Goal: Participate in discussion: Engage in conversation with other users on a specific topic

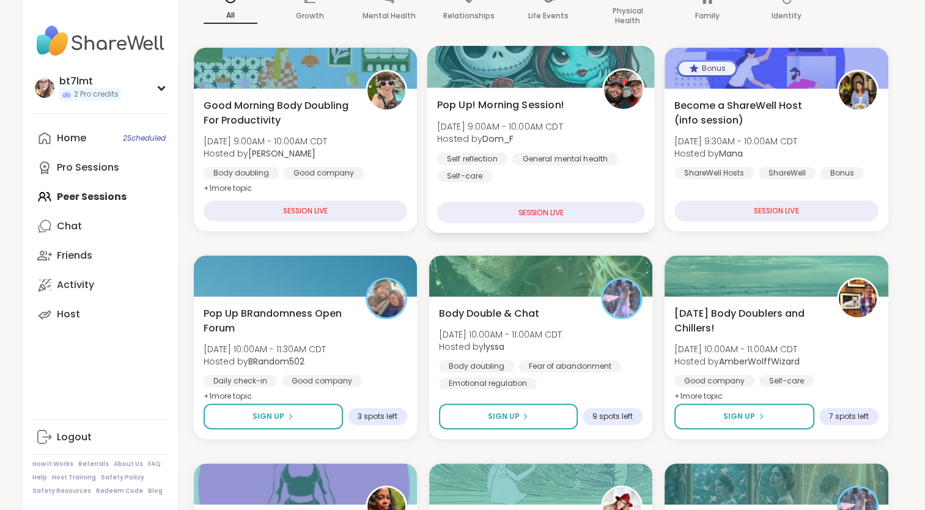
scroll to position [367, 0]
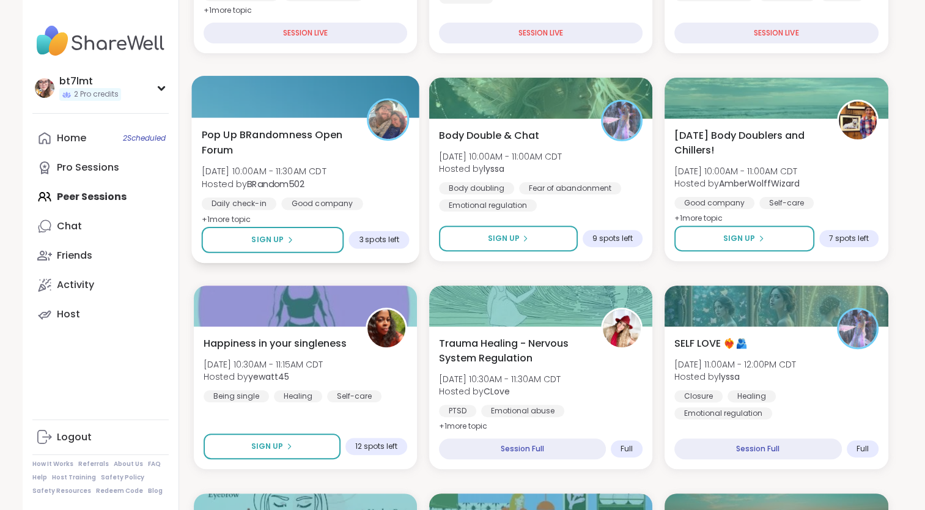
click at [398, 185] on div "Pop Up BRandomness Open Forum [DATE] 10:00AM - 11:30AM CDT Hosted by BRandom502…" at bounding box center [305, 177] width 208 height 100
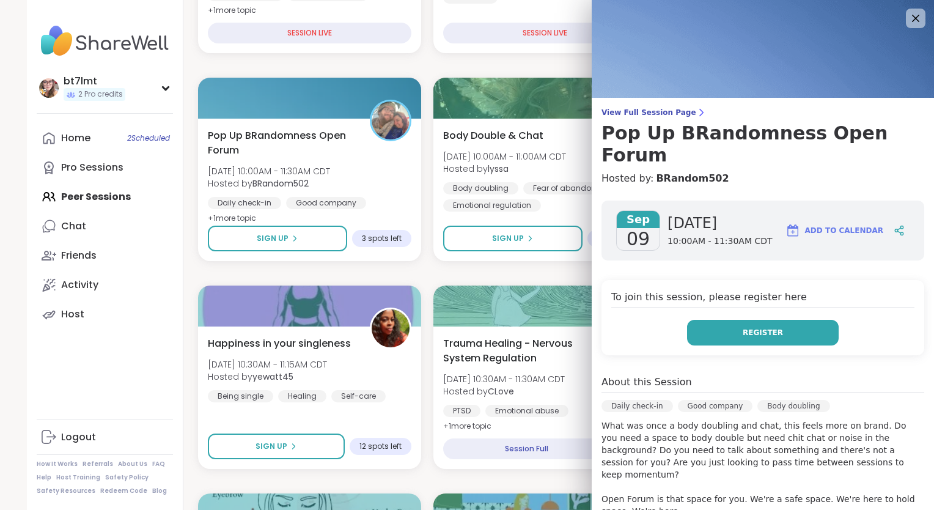
click at [753, 327] on span "Register" at bounding box center [763, 332] width 40 height 11
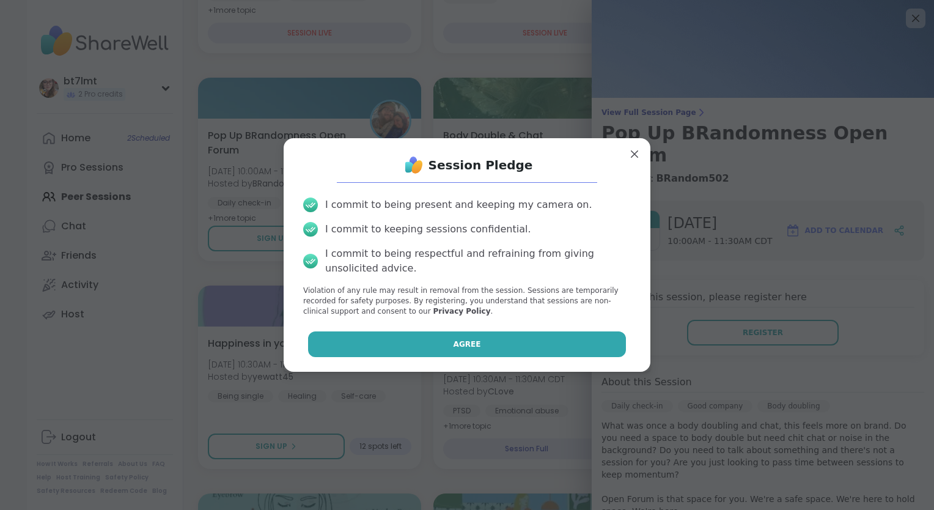
click at [553, 338] on button "Agree" at bounding box center [467, 344] width 318 height 26
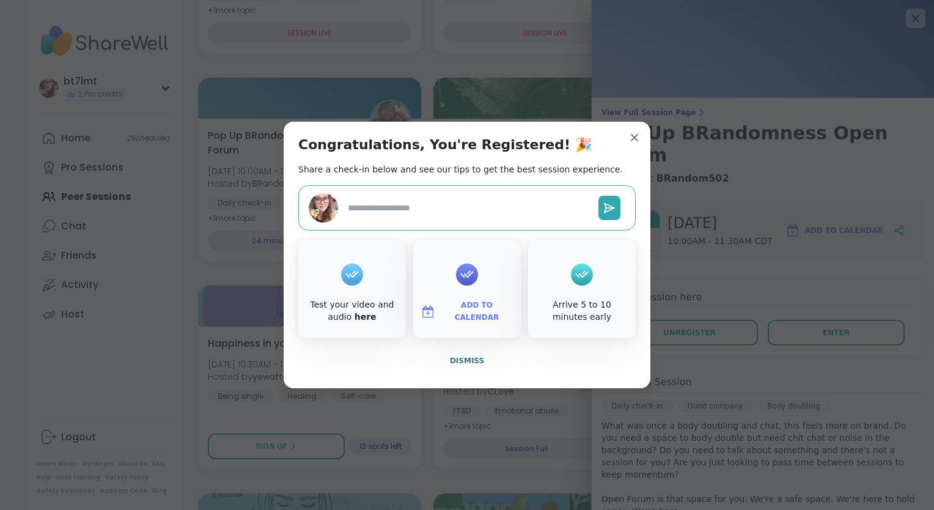
type textarea "*"
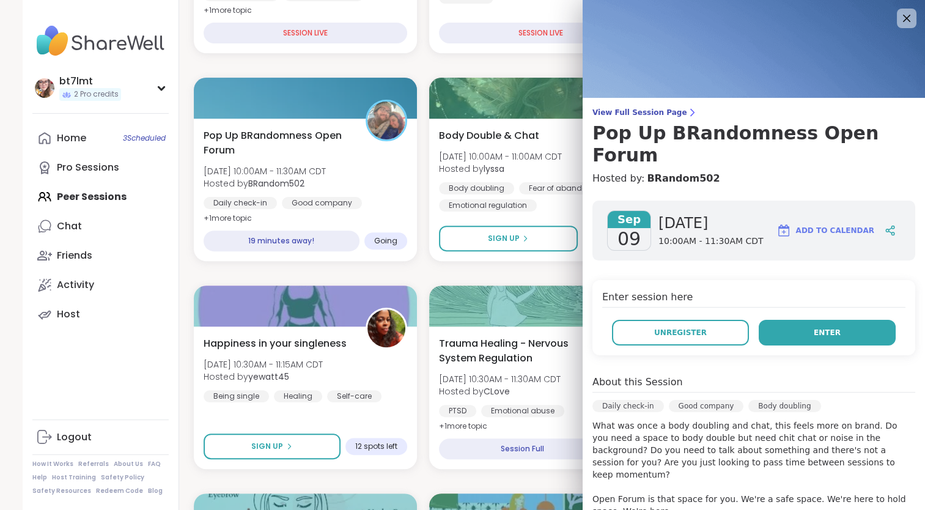
click at [795, 320] on button "Enter" at bounding box center [826, 333] width 137 height 26
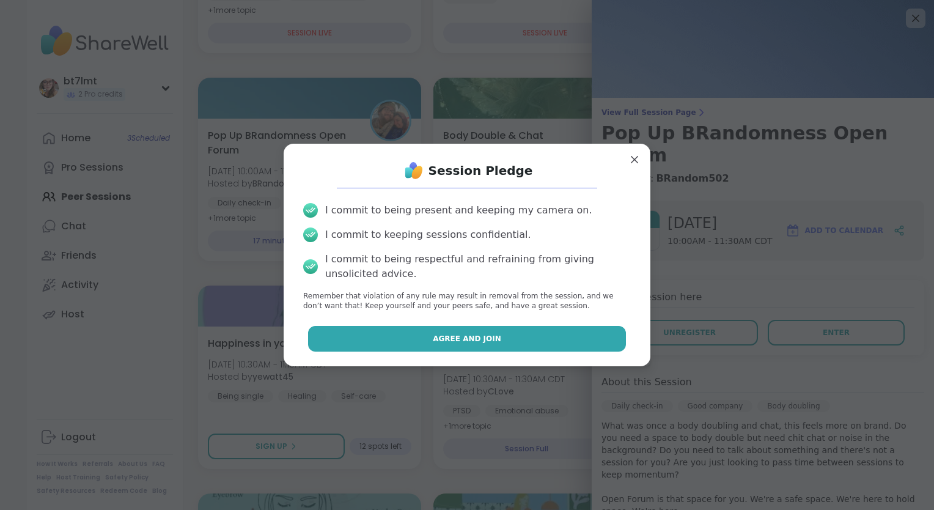
click at [555, 328] on button "Agree and Join" at bounding box center [467, 339] width 318 height 26
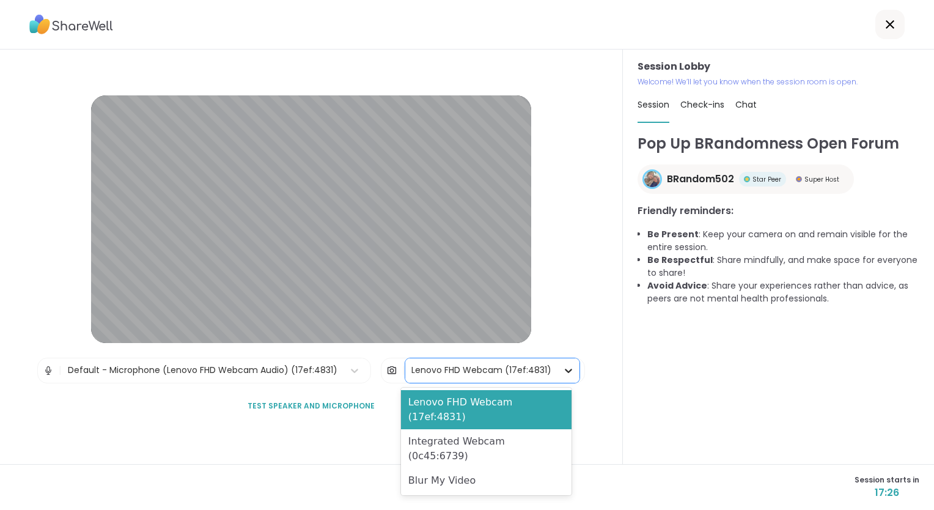
click at [562, 371] on icon at bounding box center [568, 370] width 12 height 12
click at [518, 468] on div "Blur My Video" at bounding box center [486, 480] width 171 height 24
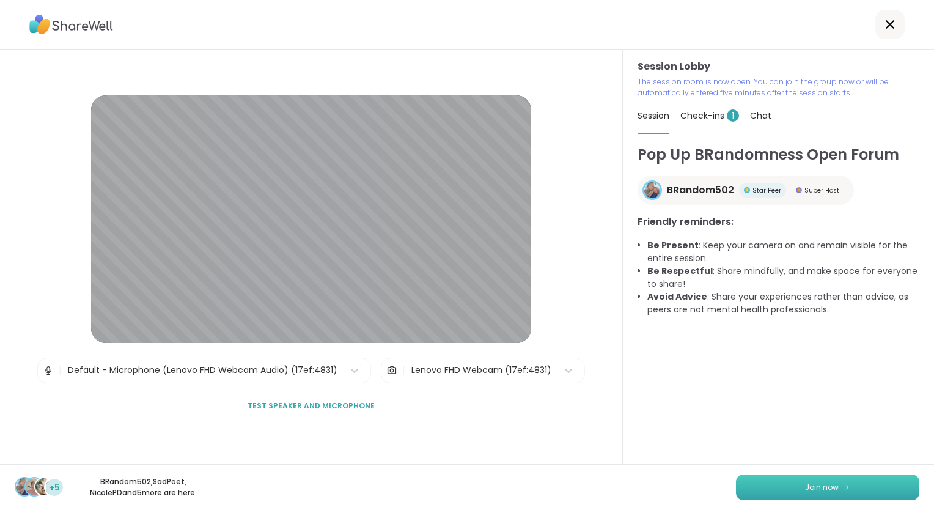
click at [748, 483] on button "Join now" at bounding box center [827, 487] width 183 height 26
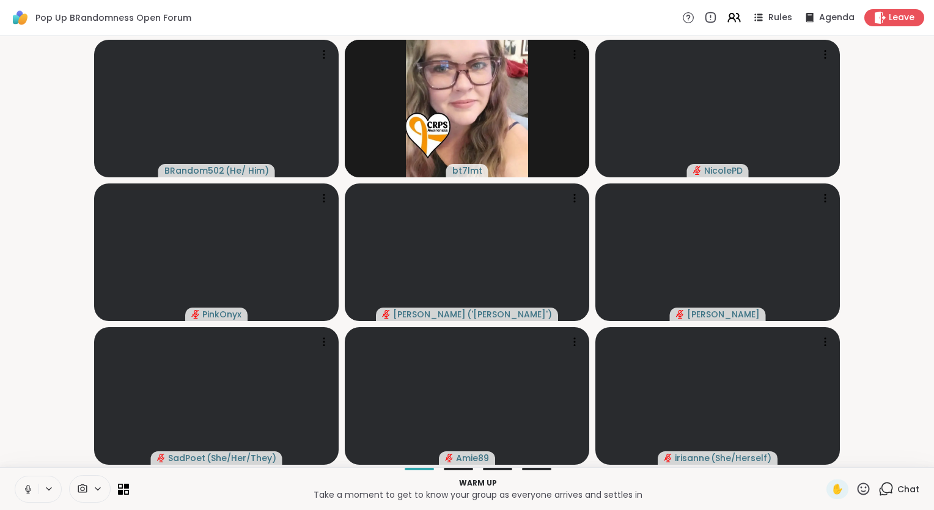
click at [28, 488] on icon at bounding box center [28, 488] width 11 height 11
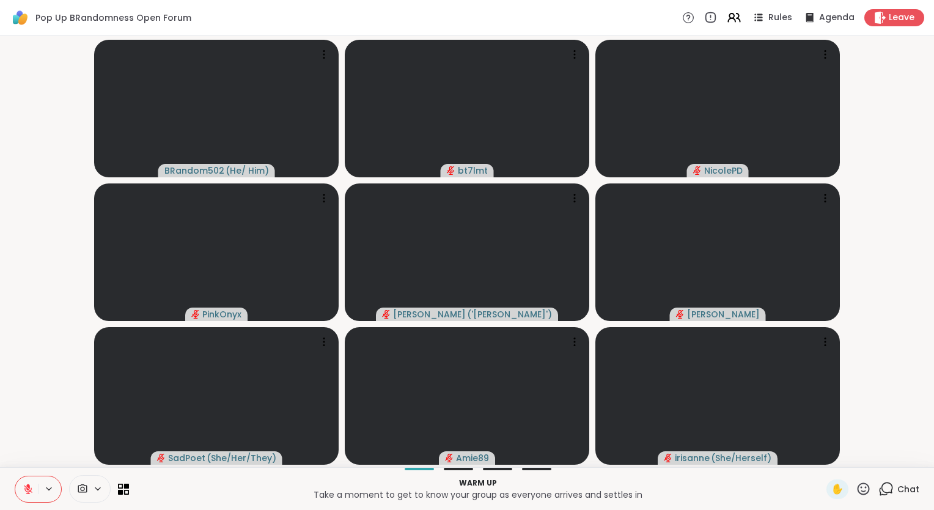
click at [880, 491] on icon at bounding box center [885, 488] width 15 height 15
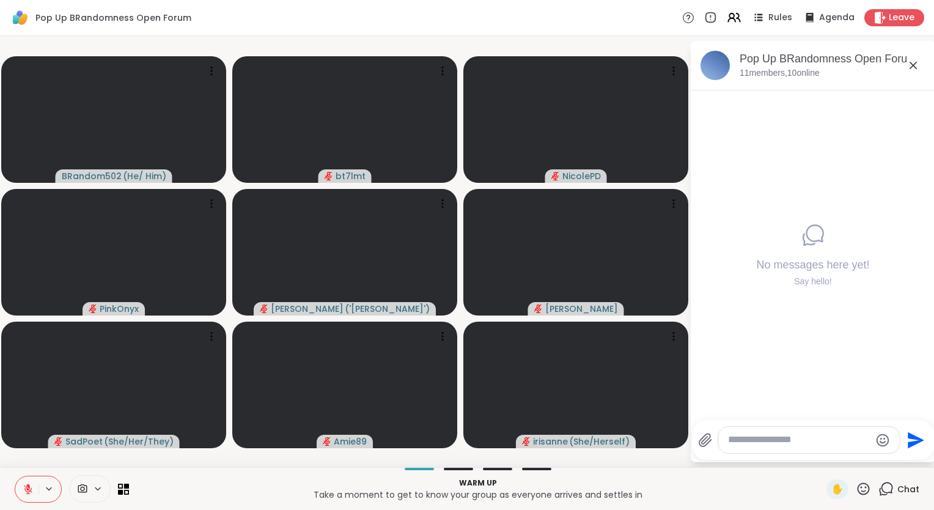
click at [808, 439] on textarea "Type your message" at bounding box center [799, 439] width 142 height 13
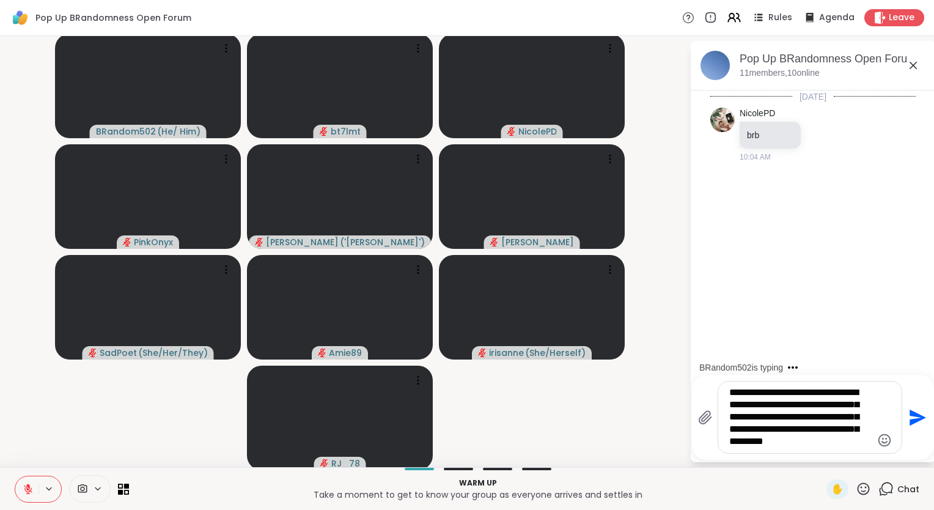
type textarea "**********"
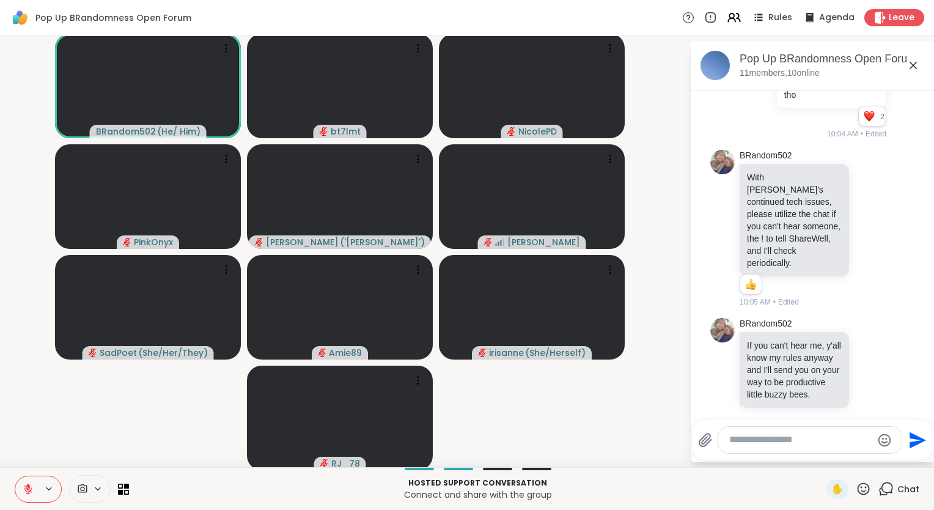
scroll to position [221, 0]
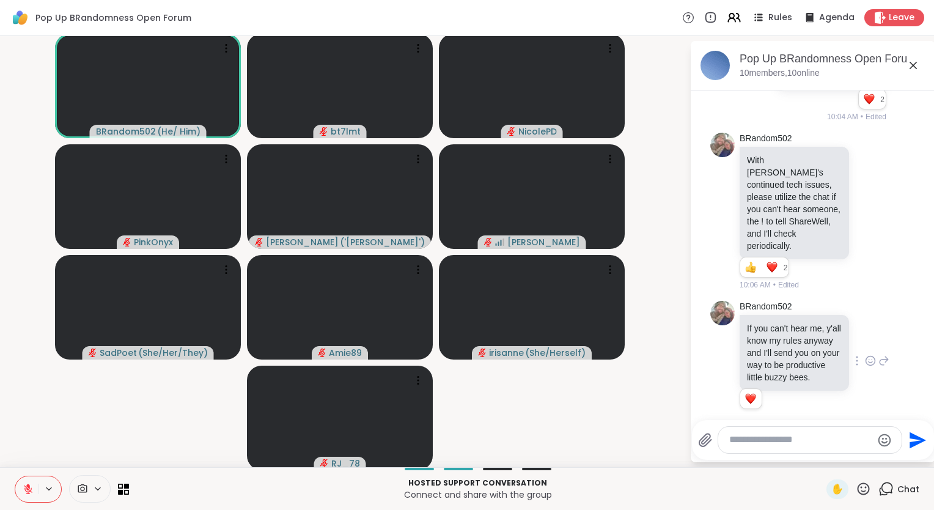
click at [869, 362] on icon at bounding box center [871, 362] width 4 height 1
click at [865, 336] on div "Select Reaction: Heart" at bounding box center [870, 341] width 11 height 11
click at [865, 205] on icon at bounding box center [870, 211] width 11 height 12
drag, startPoint x: 846, startPoint y: 169, endPoint x: 856, endPoint y: 167, distance: 9.9
click at [865, 186] on div "Select Reaction: Heart" at bounding box center [870, 191] width 11 height 11
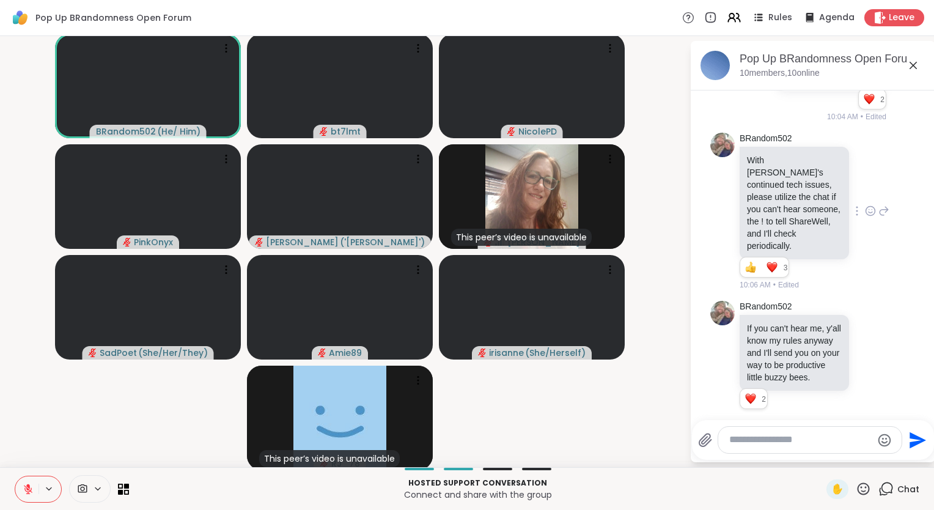
click at [822, 444] on textarea "Type your message" at bounding box center [800, 439] width 142 height 13
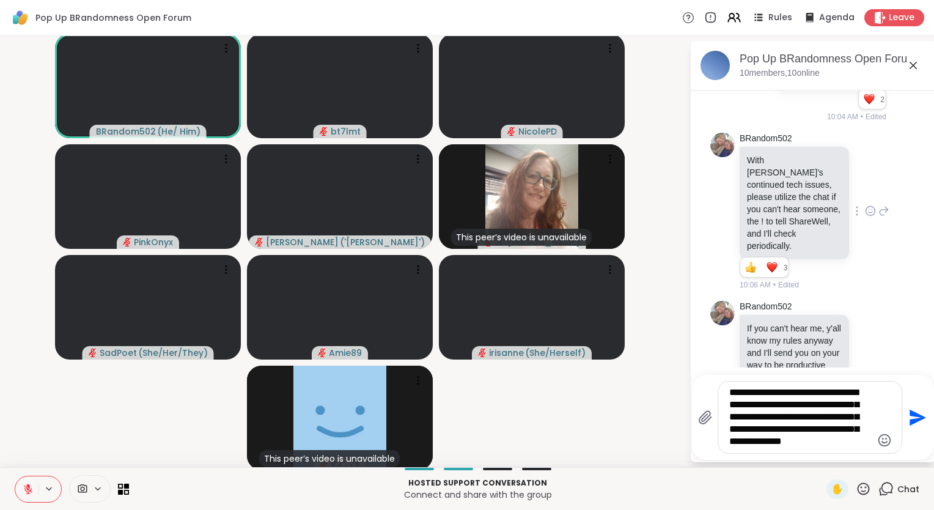
type textarea "**********"
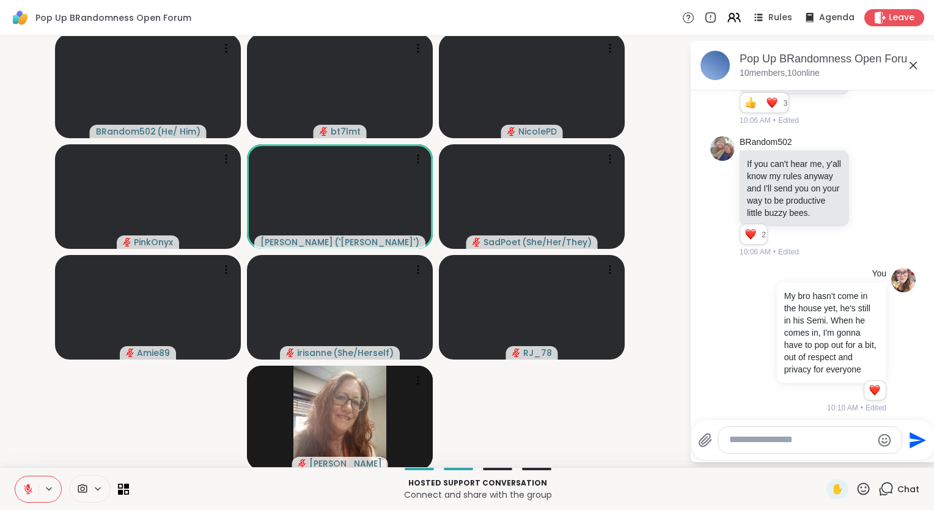
scroll to position [389, 0]
click at [764, 443] on textarea "Type your message" at bounding box center [800, 439] width 142 height 13
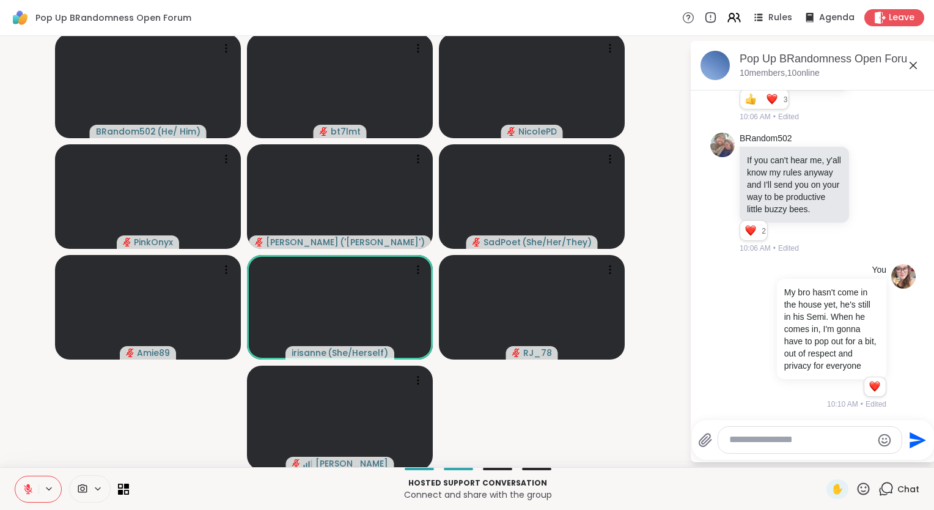
click at [801, 442] on textarea "Type your message" at bounding box center [800, 439] width 142 height 13
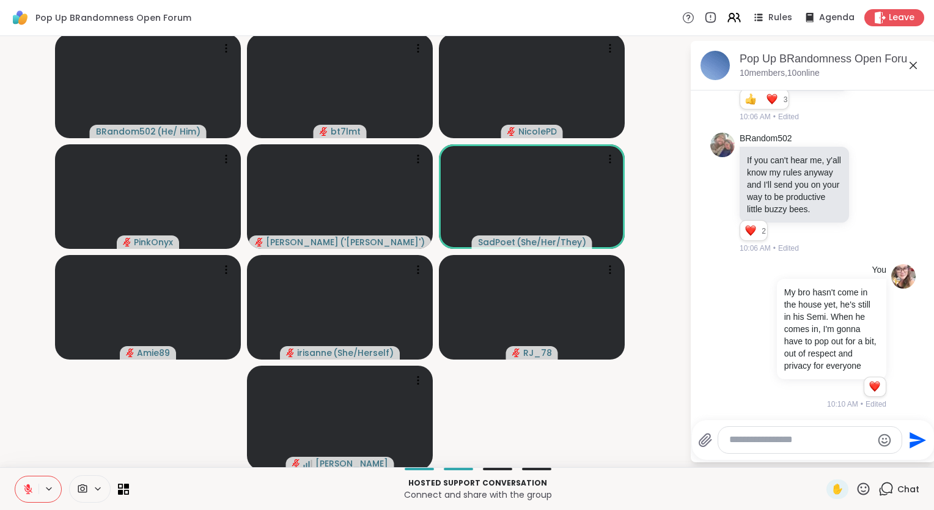
click at [613, 405] on video-player-container "BRandom502 ( He/ Him ) bt7lmt NicolePD PinkOnyx [PERSON_NAME] ( '[PERSON_NAME]'…" at bounding box center [344, 251] width 675 height 421
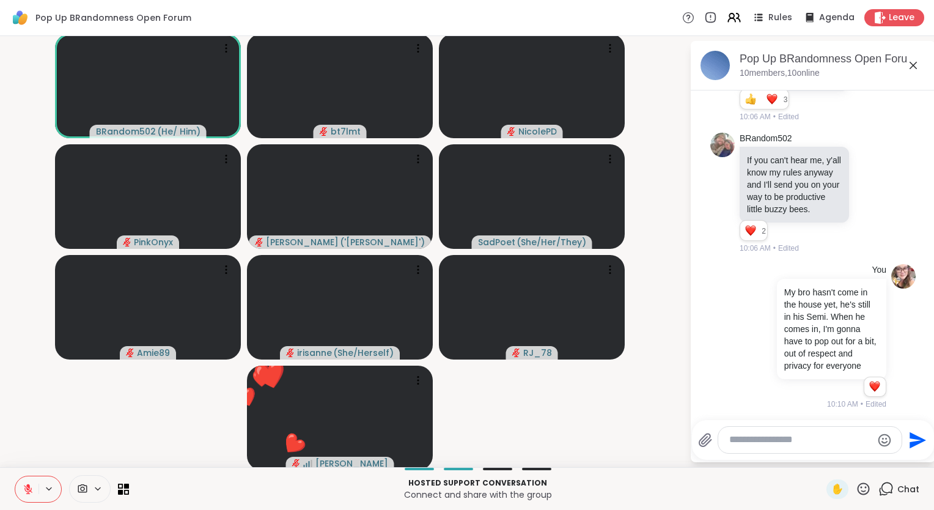
click at [857, 491] on icon at bounding box center [863, 488] width 12 height 12
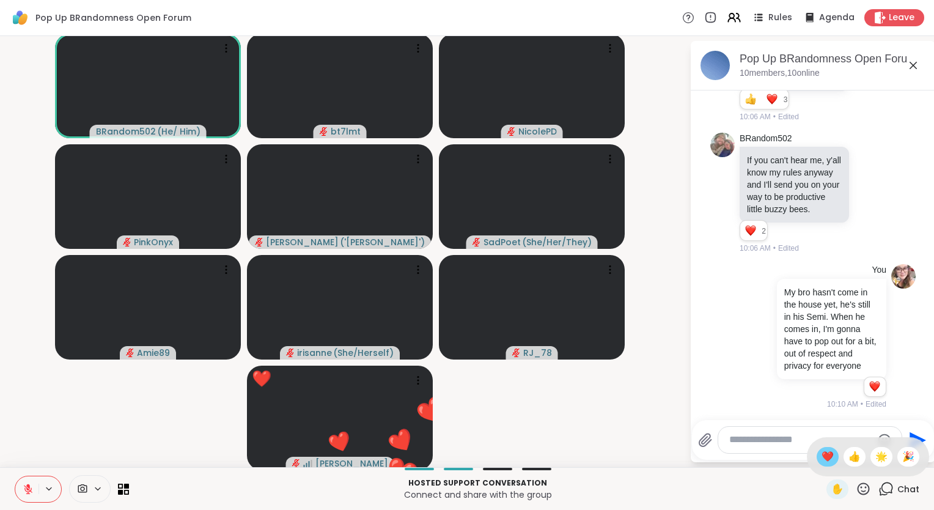
click at [821, 462] on span "❤️" at bounding box center [827, 456] width 12 height 15
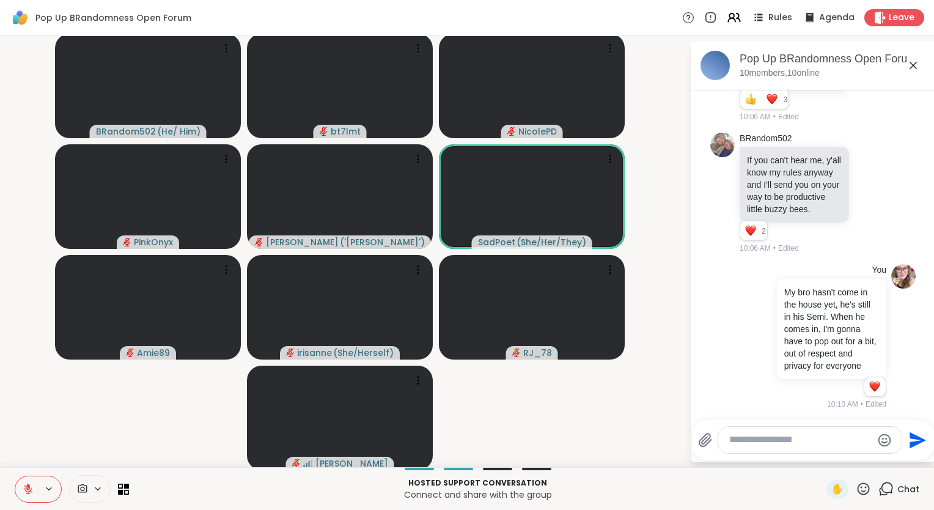
click at [856, 490] on icon at bounding box center [863, 488] width 15 height 15
click at [821, 460] on span "❤️" at bounding box center [827, 456] width 12 height 15
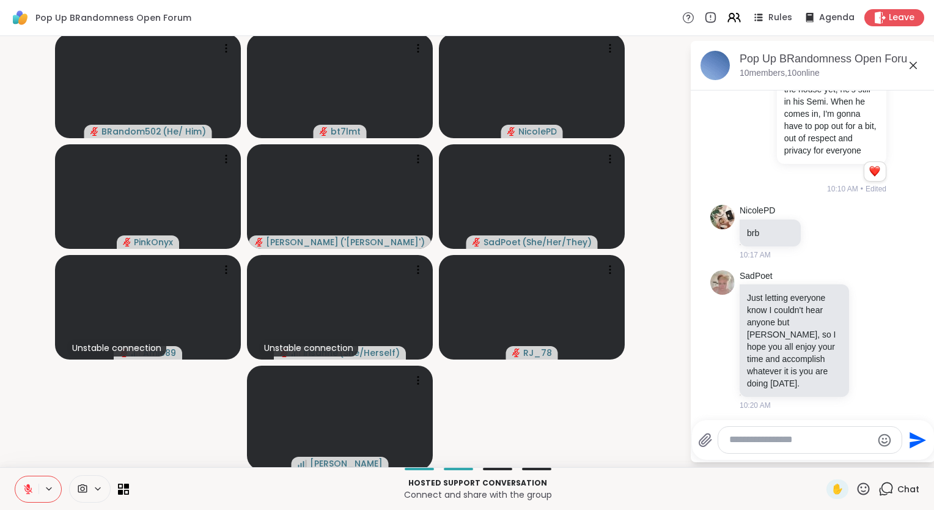
scroll to position [622, 0]
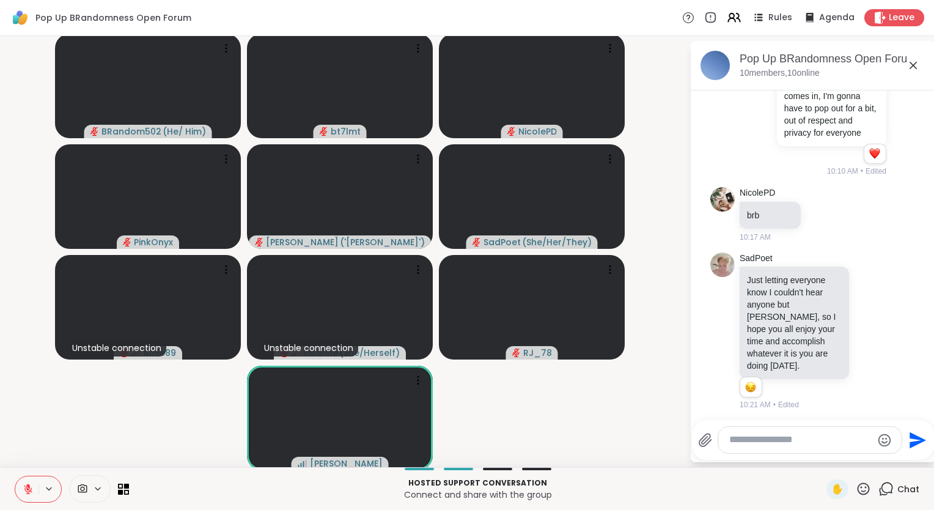
click at [738, 444] on textarea "Type your message" at bounding box center [800, 439] width 142 height 13
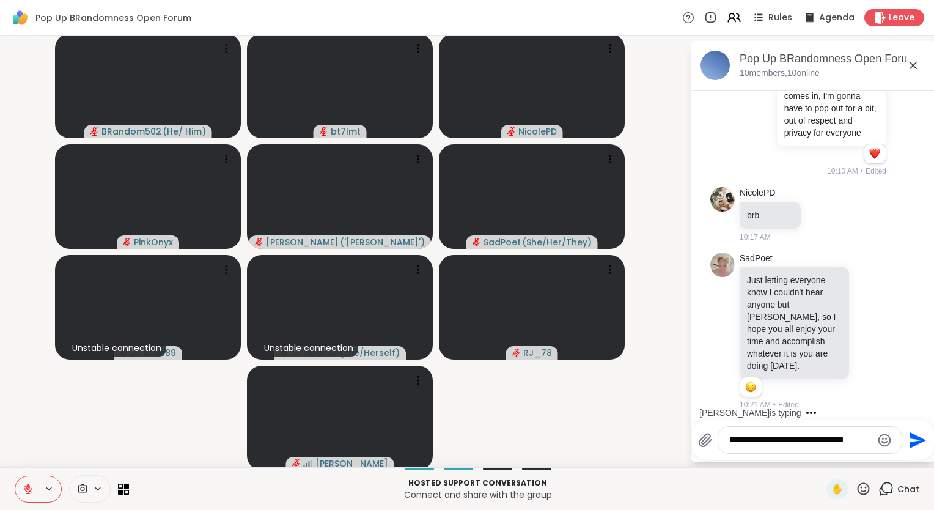
type textarea "**********"
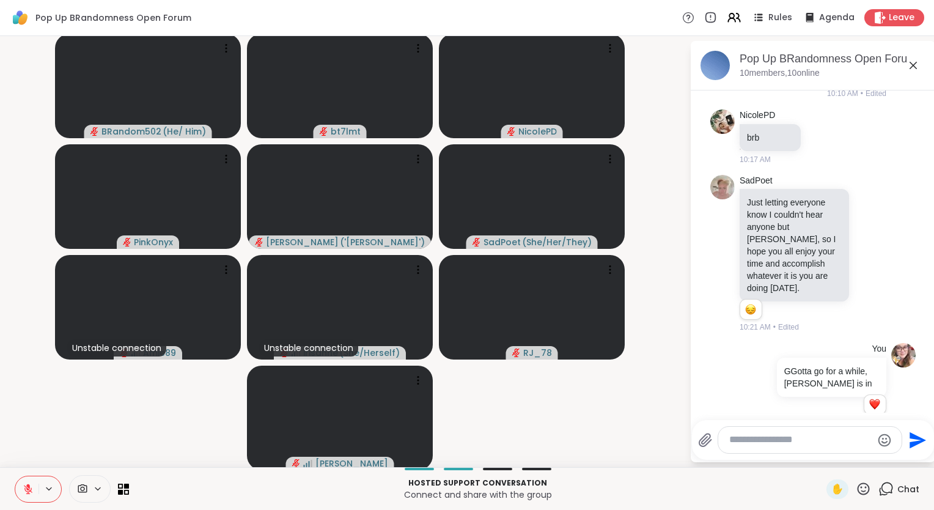
scroll to position [716, 0]
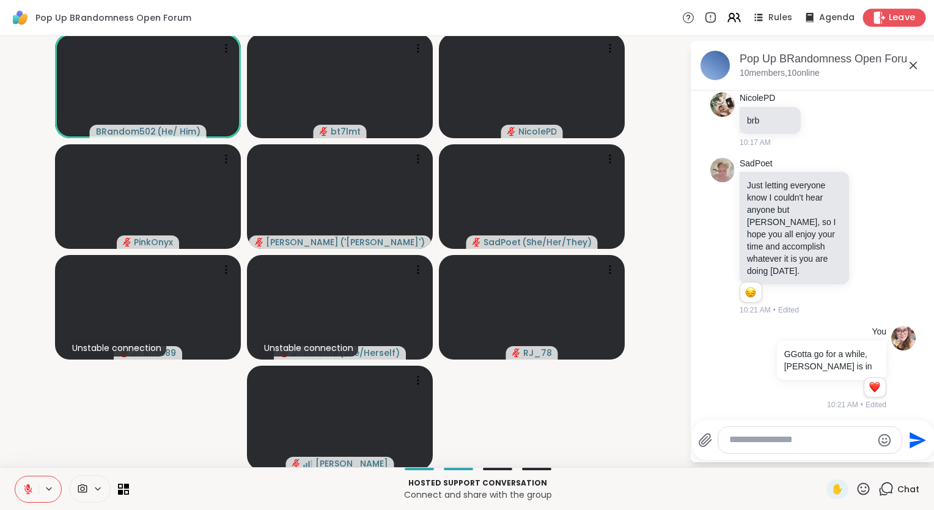
click at [889, 19] on span "Leave" at bounding box center [902, 18] width 27 height 13
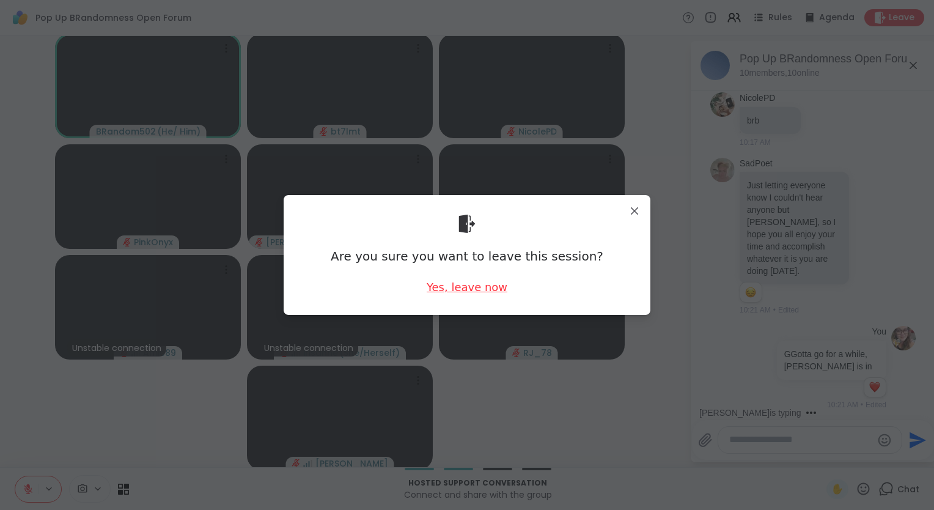
click at [482, 291] on div "Yes, leave now" at bounding box center [467, 286] width 81 height 15
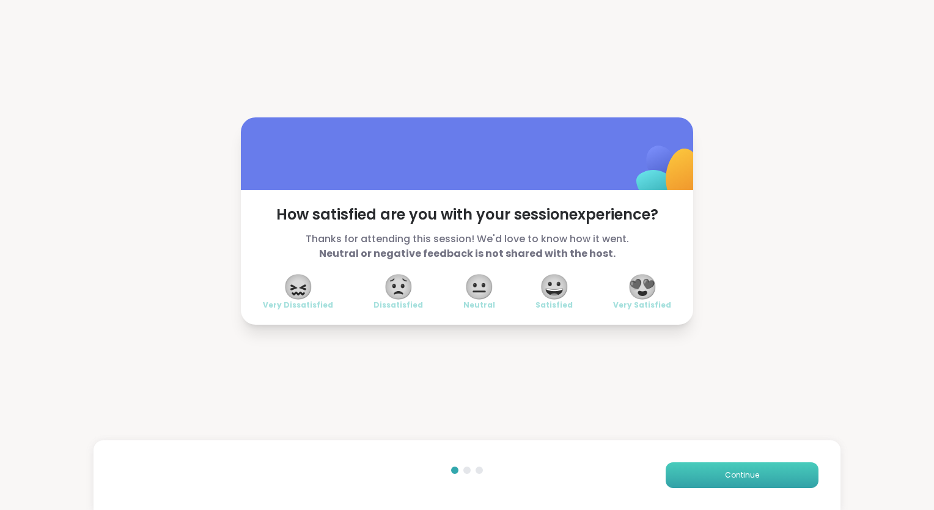
click at [685, 476] on button "Continue" at bounding box center [742, 475] width 153 height 26
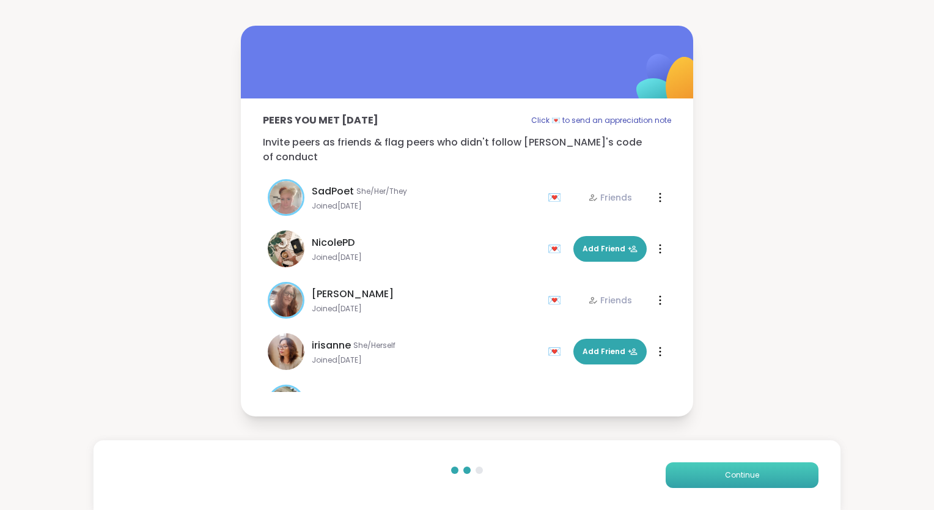
click at [685, 476] on button "Continue" at bounding box center [742, 475] width 153 height 26
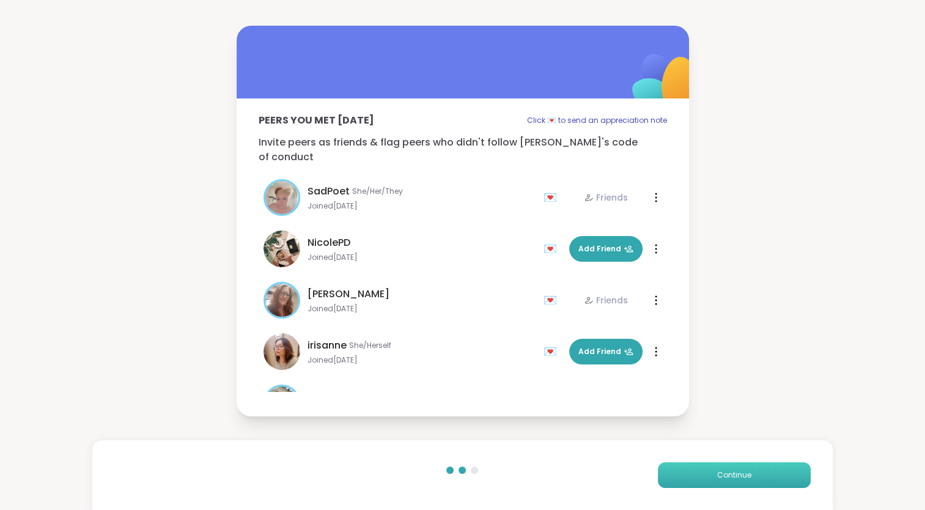
click at [685, 476] on button "Continue" at bounding box center [734, 475] width 153 height 26
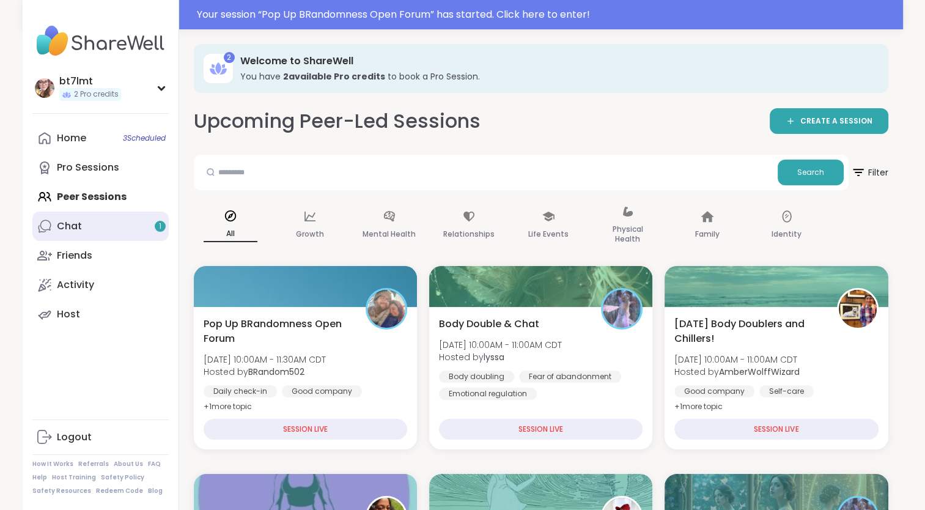
click at [59, 235] on link "Chat 1" at bounding box center [100, 225] width 136 height 29
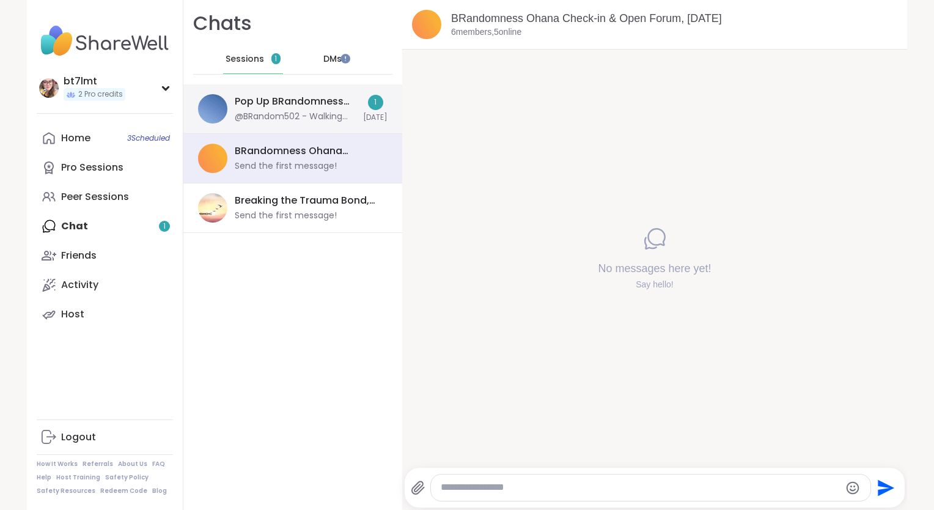
click at [315, 122] on div "@BRandom502 - Walking the dog. BRB" at bounding box center [295, 117] width 121 height 12
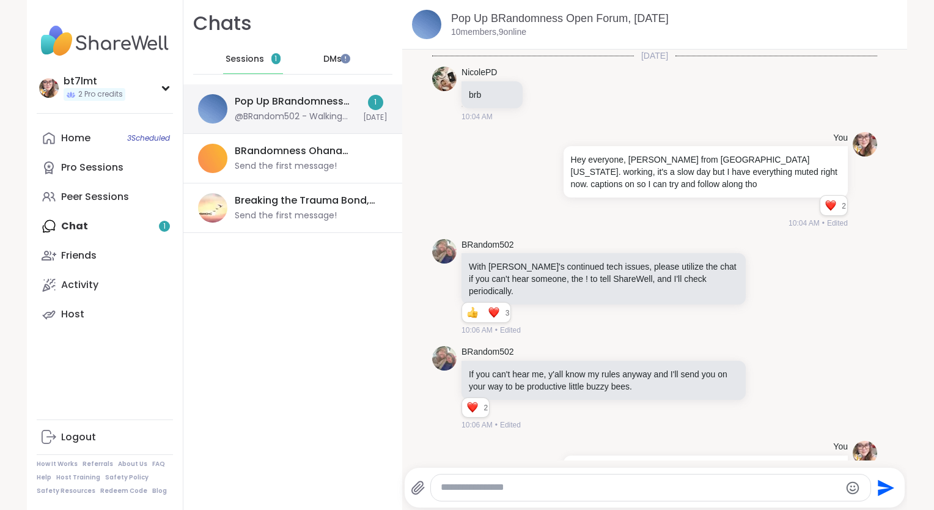
scroll to position [441, 0]
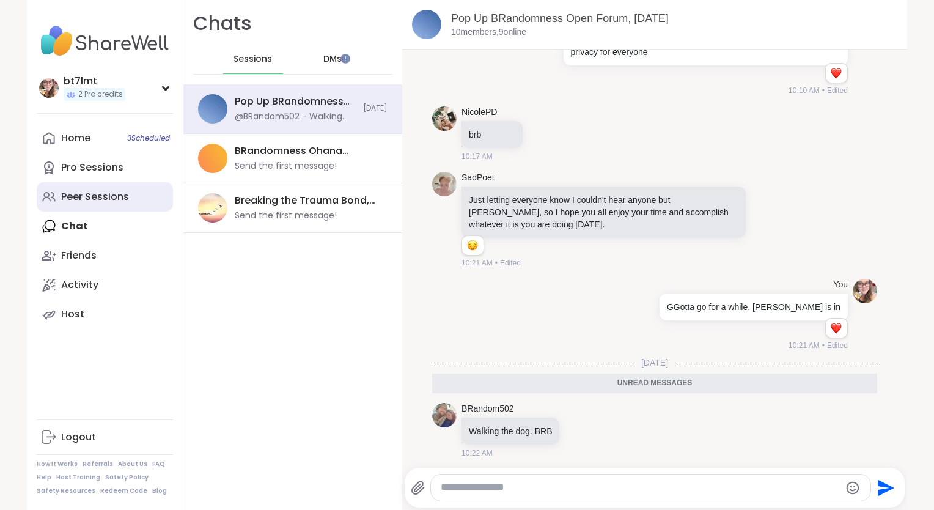
click at [92, 197] on div "Peer Sessions" at bounding box center [95, 196] width 68 height 13
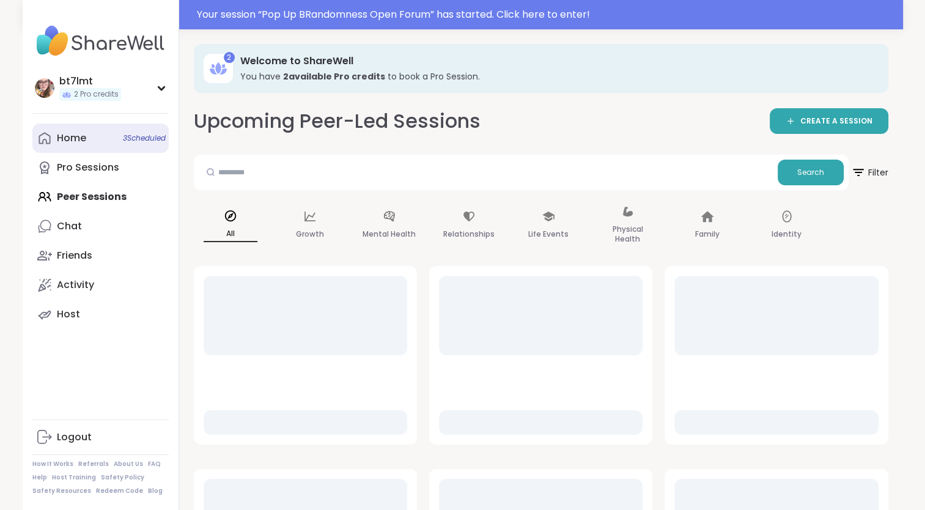
click at [77, 141] on div "Home 3 Scheduled" at bounding box center [71, 137] width 29 height 13
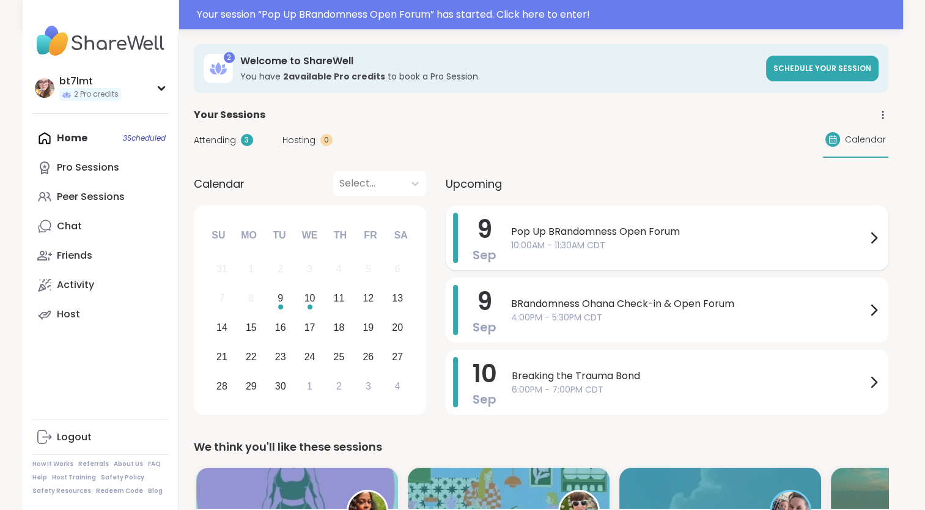
click at [650, 246] on span "10:00AM - 11:30AM CDT" at bounding box center [688, 245] width 355 height 13
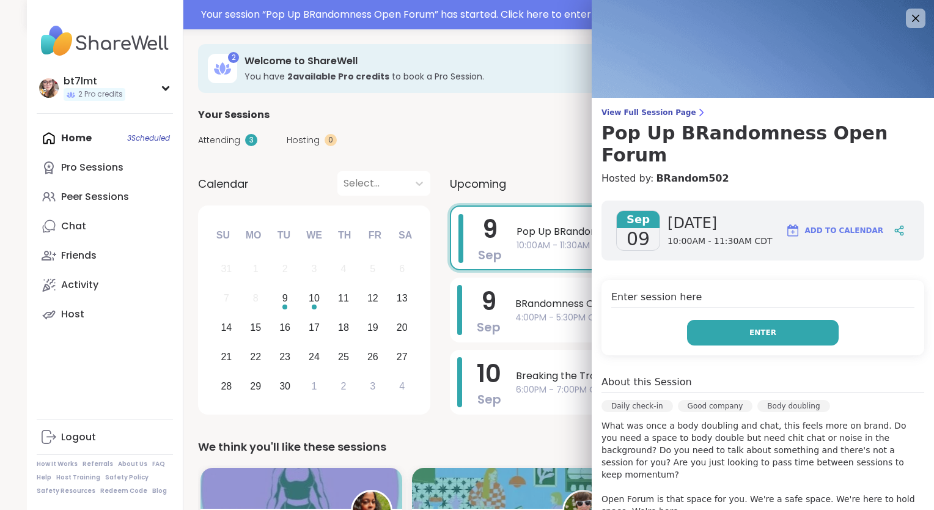
click at [720, 320] on button "Enter" at bounding box center [763, 333] width 152 height 26
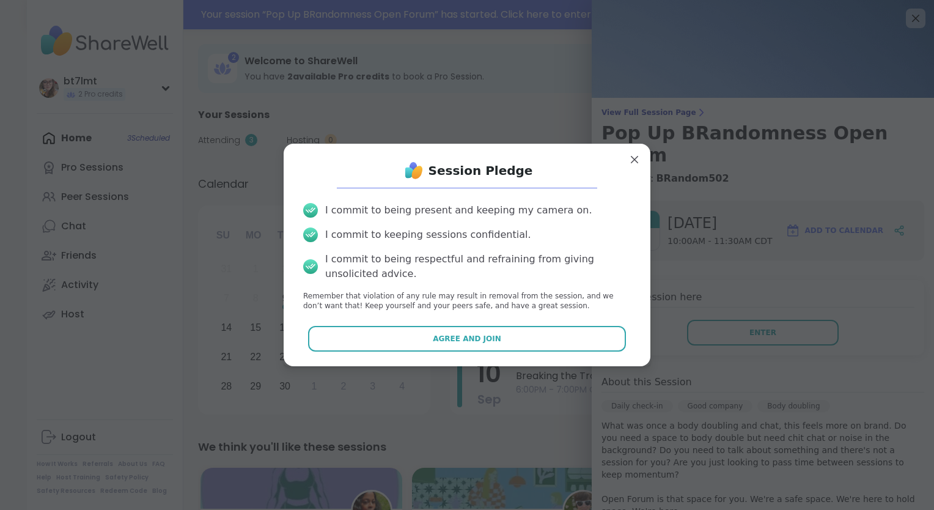
drag, startPoint x: 572, startPoint y: 324, endPoint x: 571, endPoint y: 317, distance: 7.4
click at [571, 317] on div "Session Pledge I commit to being present and keeping my camera on. I commit to …" at bounding box center [466, 254] width 347 height 203
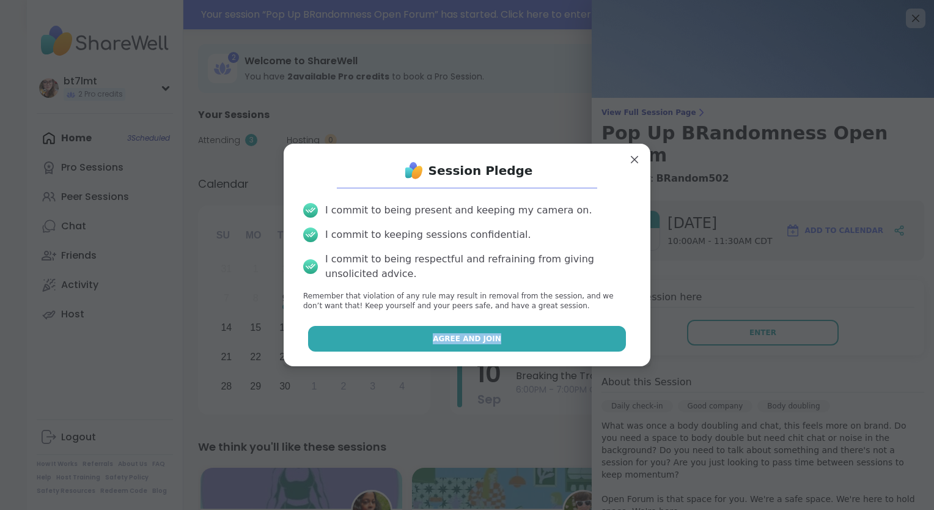
click at [572, 336] on button "Agree and Join" at bounding box center [467, 339] width 318 height 26
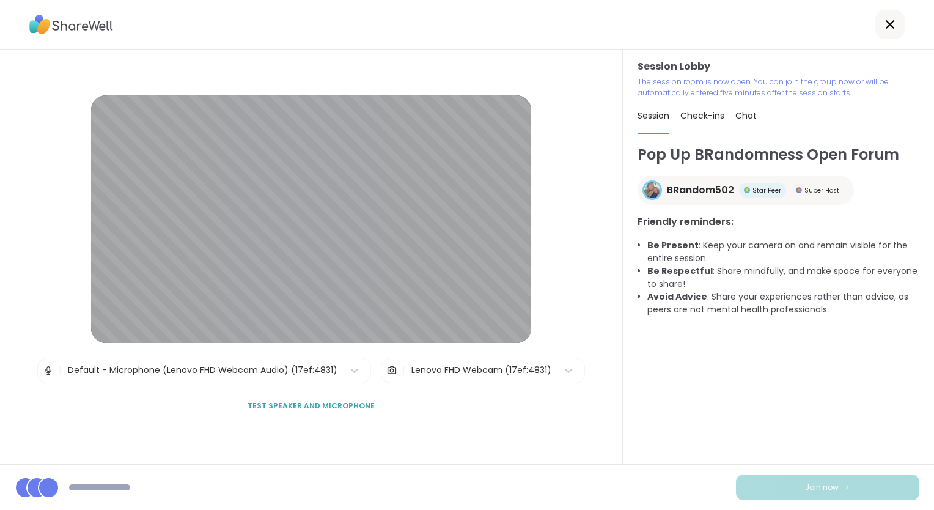
click at [457, 373] on div "Lenovo FHD Webcam (17ef:4831)" at bounding box center [481, 370] width 140 height 13
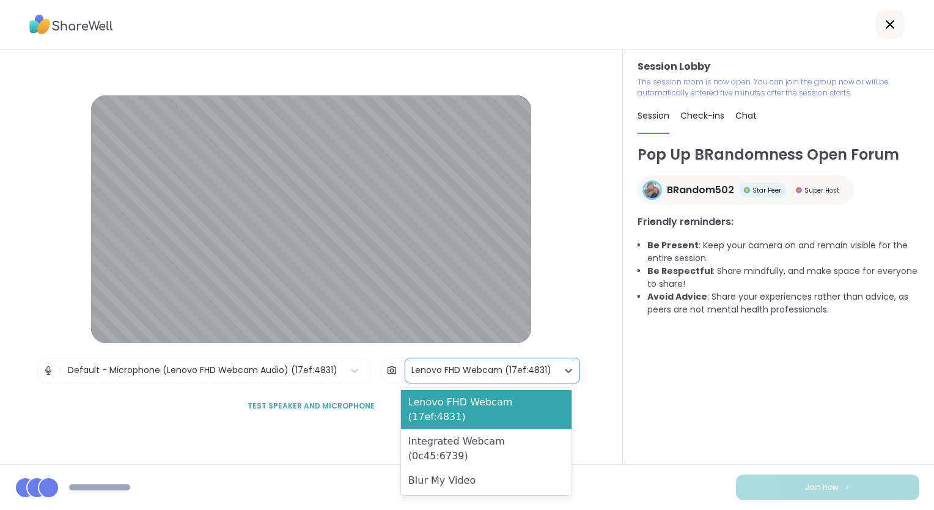
click at [454, 468] on div "Blur My Video" at bounding box center [486, 480] width 171 height 24
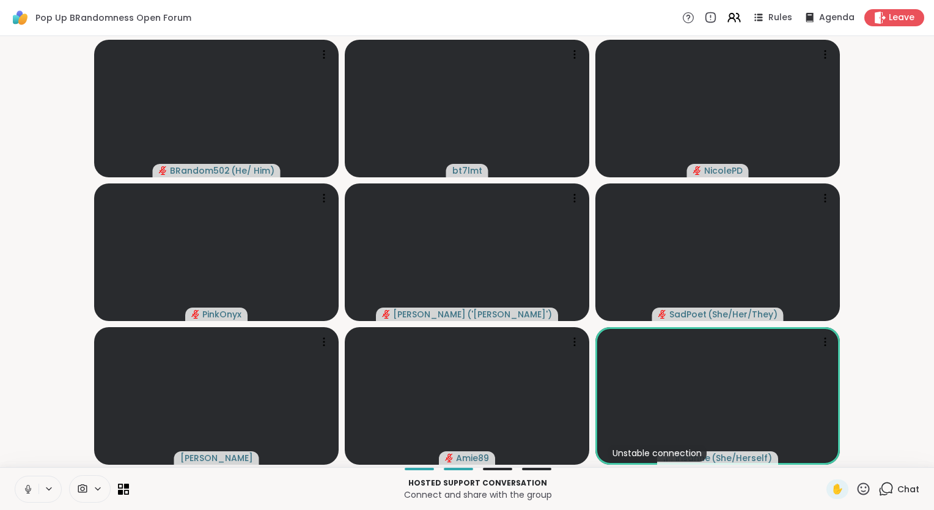
click at [897, 494] on span "Chat" at bounding box center [908, 489] width 22 height 12
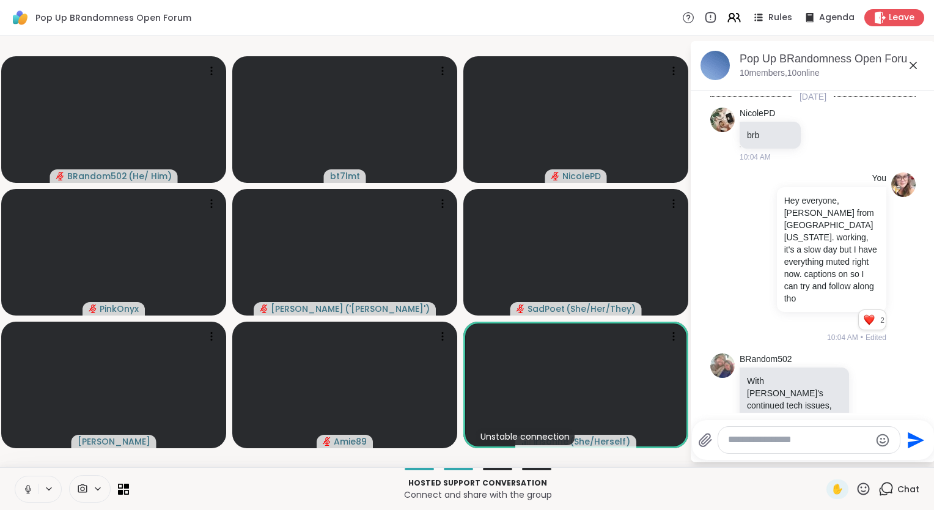
scroll to position [781, 0]
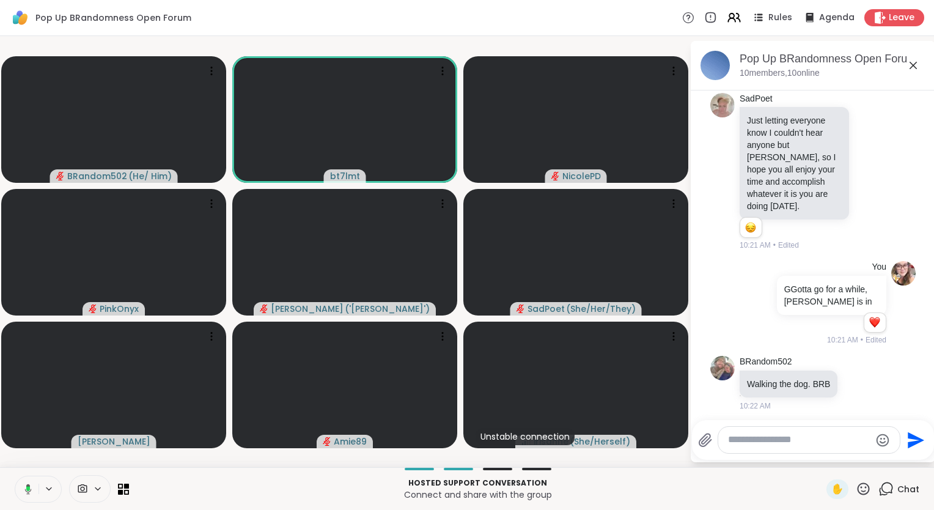
click at [856, 439] on textarea "Type your message" at bounding box center [799, 439] width 142 height 13
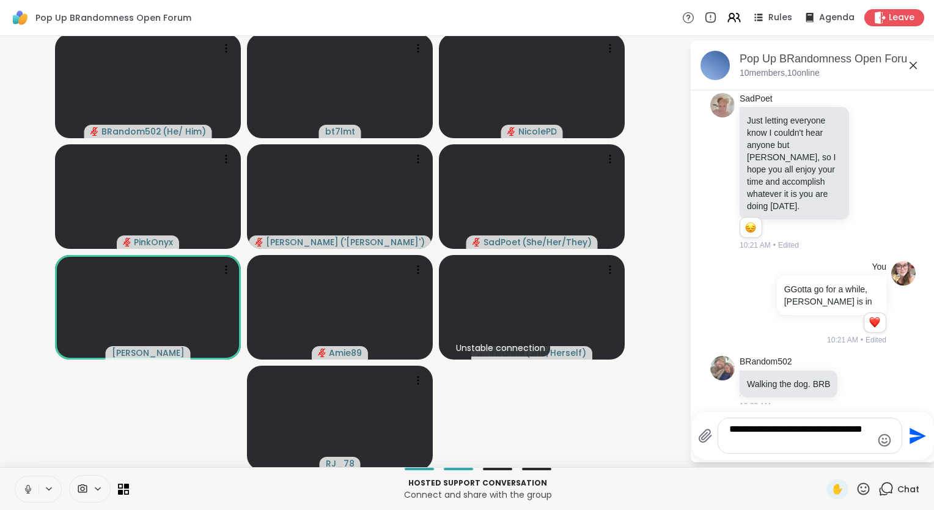
type textarea "**********"
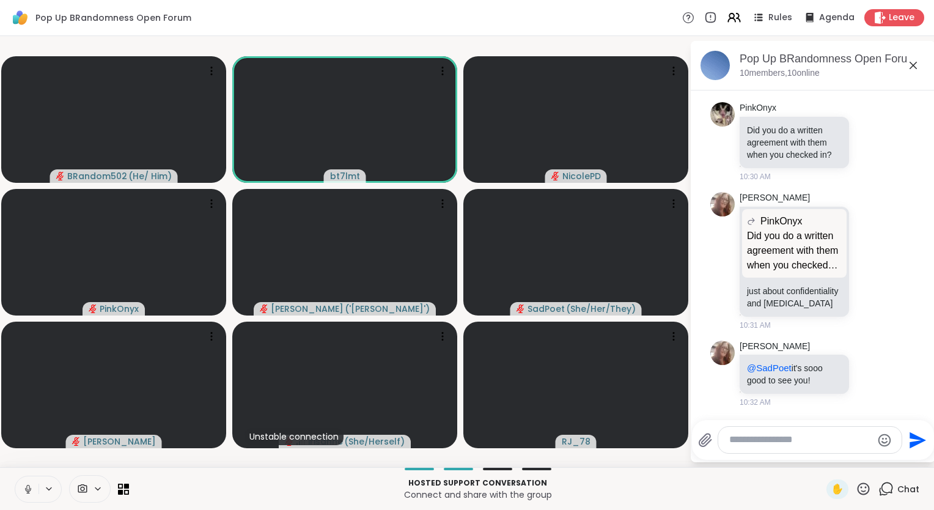
scroll to position [1287, 0]
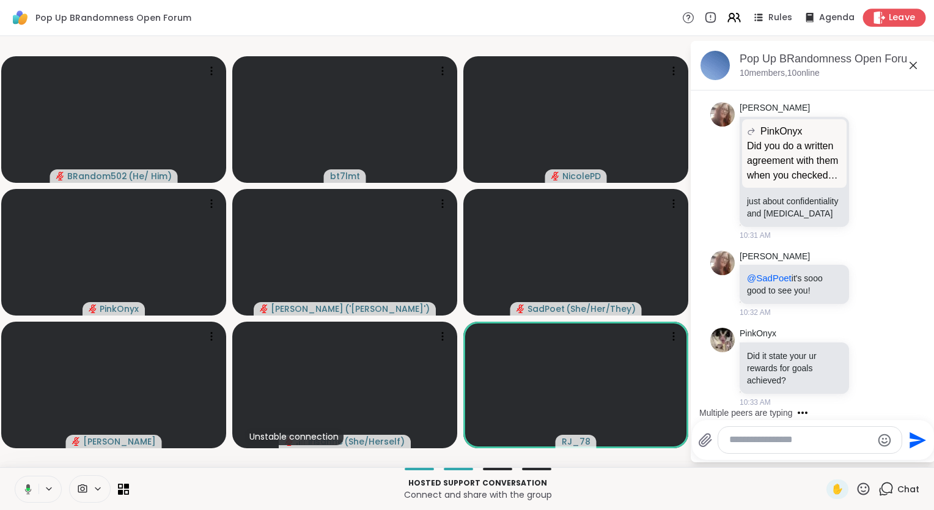
click at [892, 20] on span "Leave" at bounding box center [902, 18] width 27 height 13
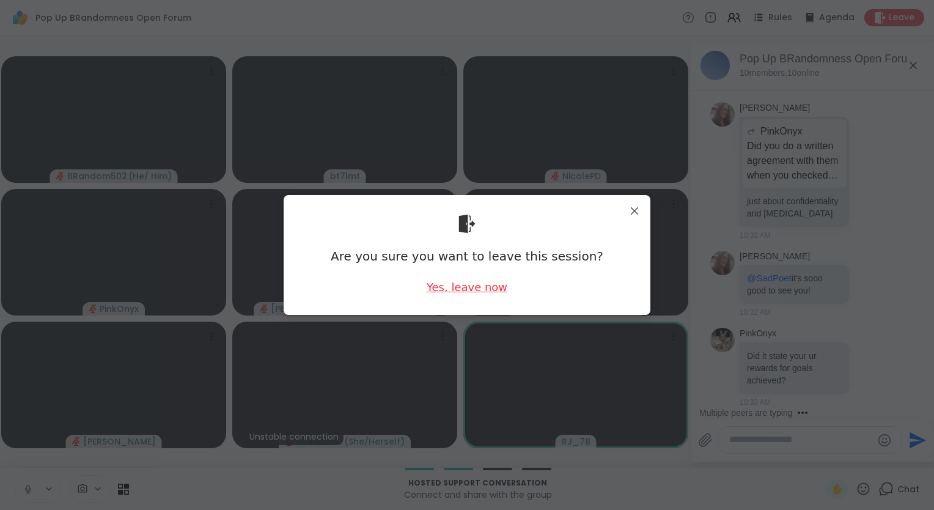
click at [471, 290] on div "Yes, leave now" at bounding box center [467, 286] width 81 height 15
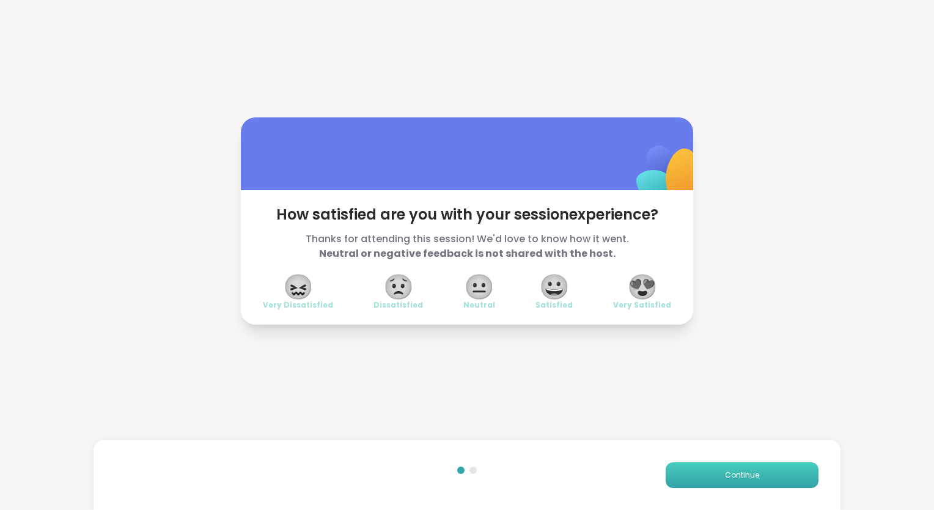
click at [766, 468] on button "Continue" at bounding box center [742, 475] width 153 height 26
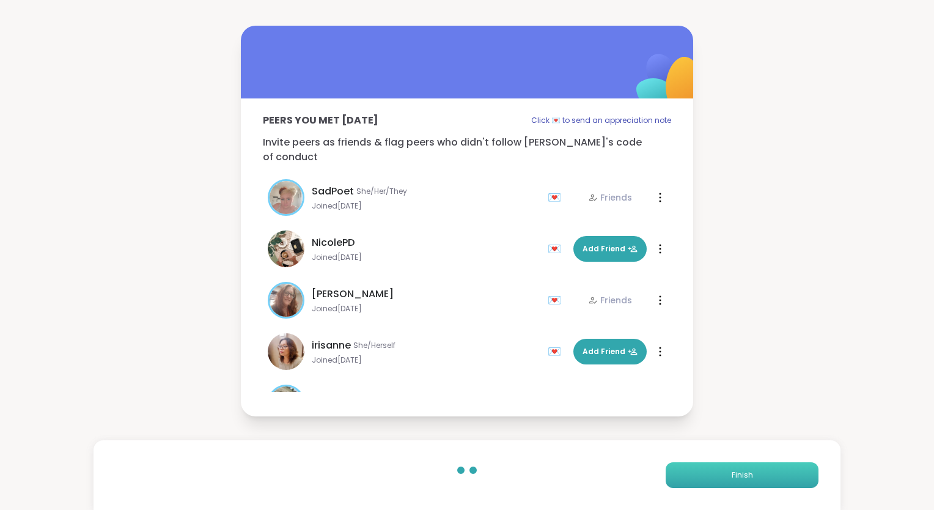
click at [768, 468] on button "Finish" at bounding box center [742, 475] width 153 height 26
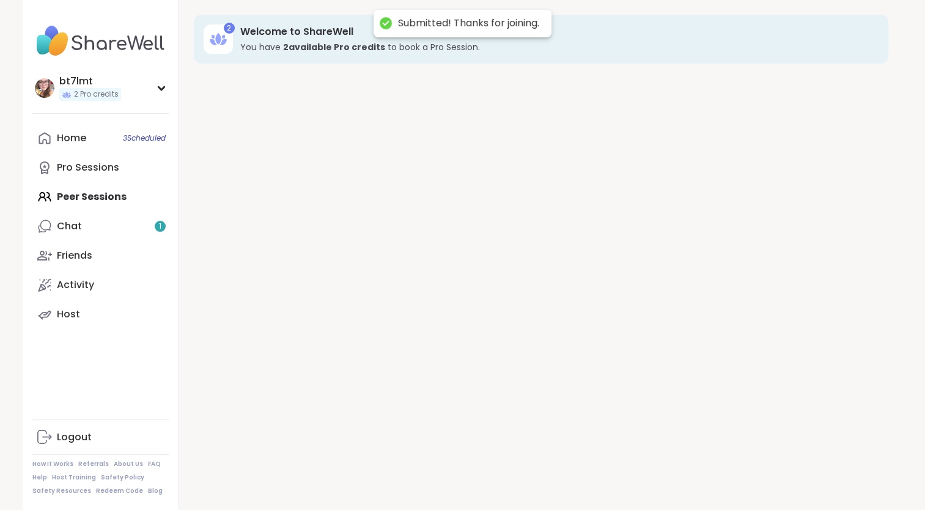
click at [768, 468] on div "2 Welcome to ShareWell You have 2 available Pro credit s to book a Pro Session." at bounding box center [541, 255] width 724 height 510
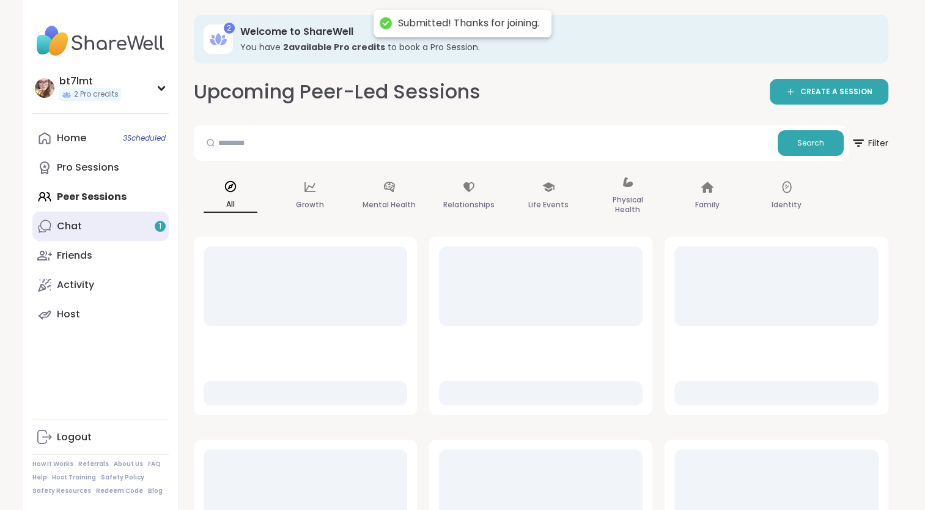
click at [112, 226] on link "Chat 1" at bounding box center [100, 225] width 136 height 29
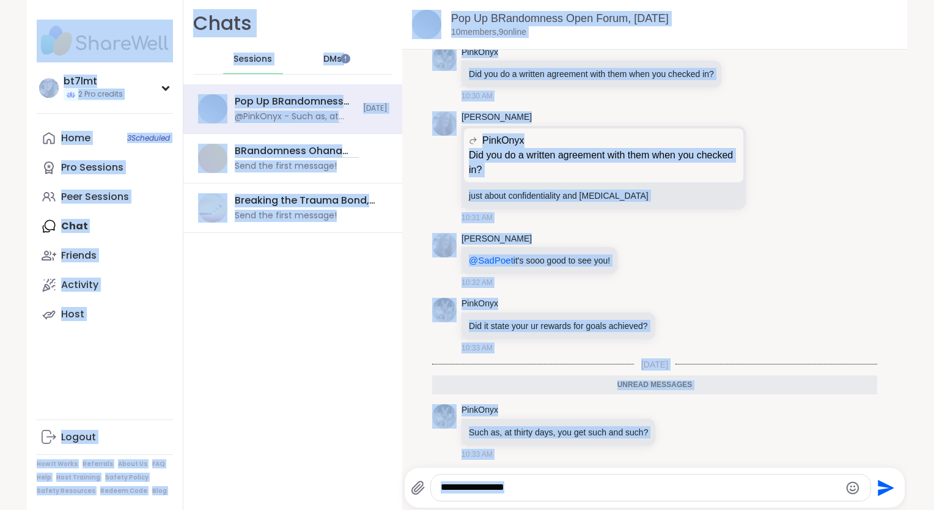
click at [731, 359] on div "[DATE]" at bounding box center [654, 364] width 445 height 12
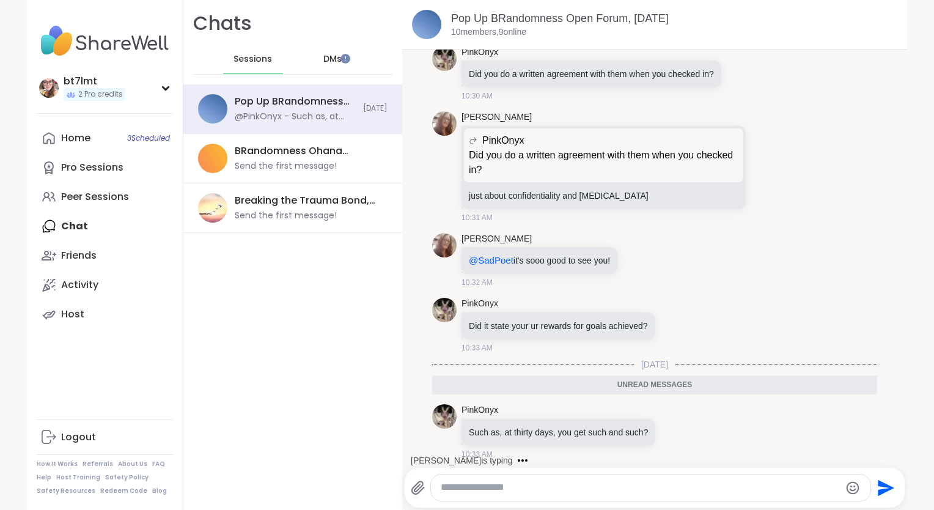
click at [579, 490] on textarea "Type your message" at bounding box center [640, 487] width 399 height 13
type textarea "**********"
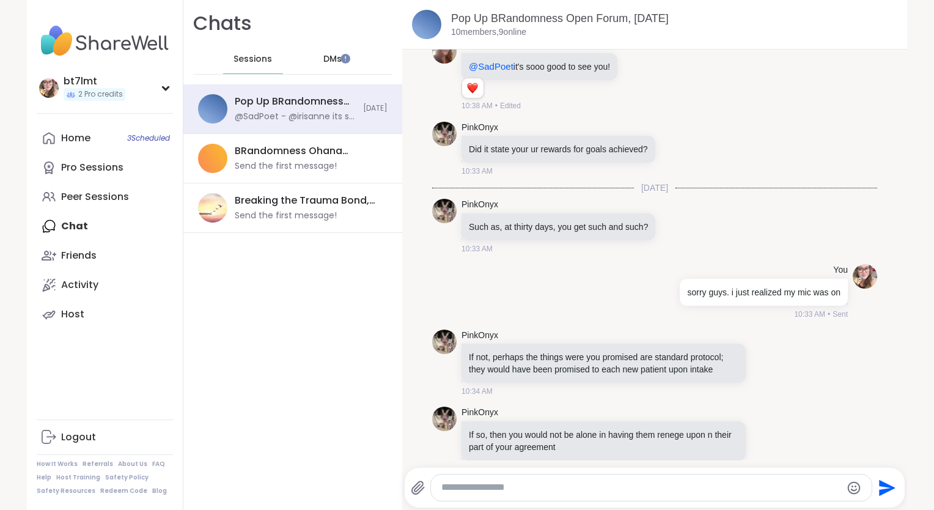
scroll to position [1037, 0]
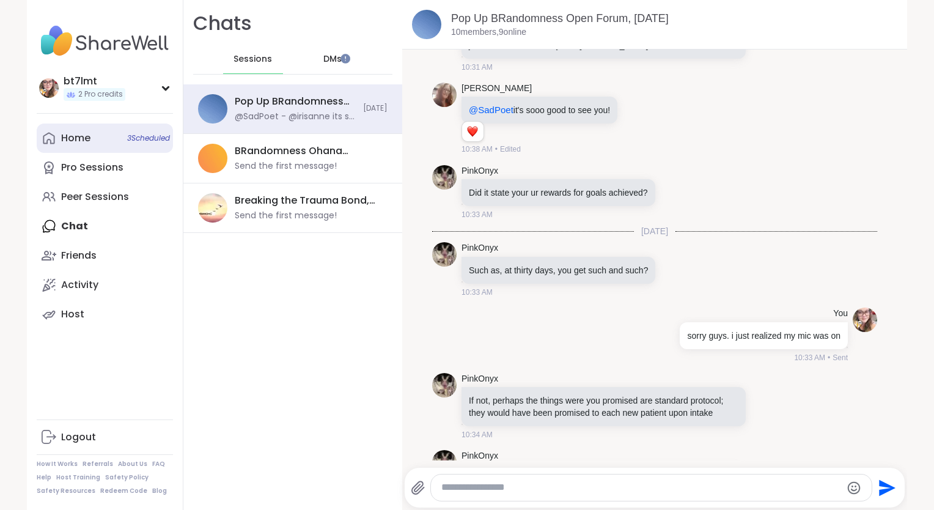
click at [130, 144] on link "Home 3 Scheduled" at bounding box center [105, 137] width 136 height 29
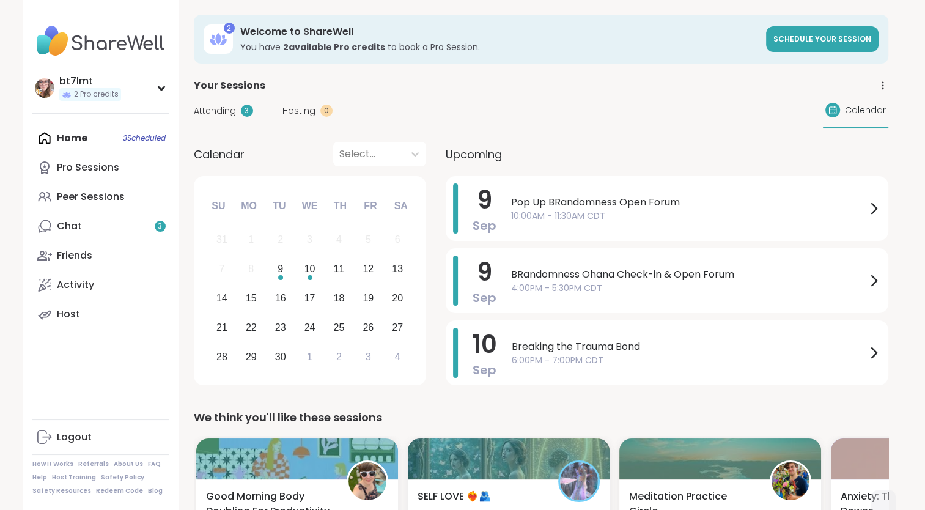
click at [61, 232] on div "Chat 3" at bounding box center [69, 225] width 25 height 13
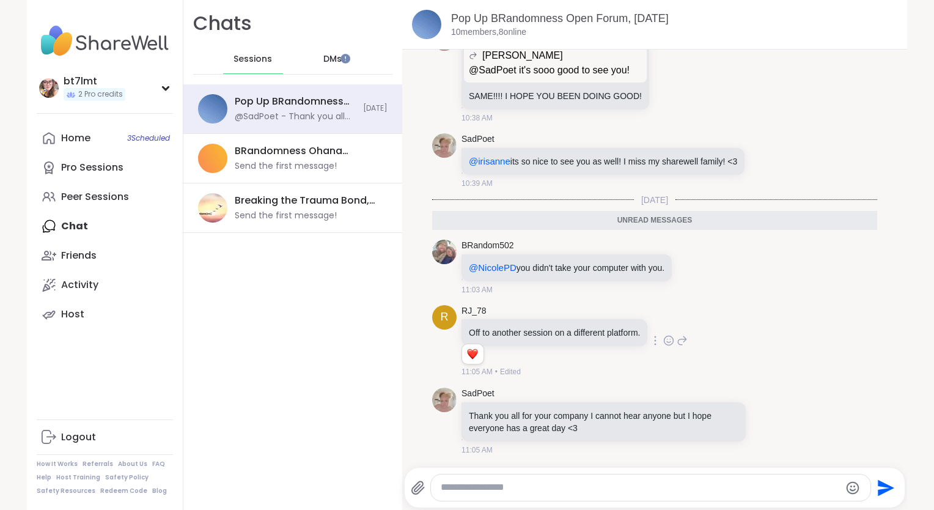
scroll to position [1614, 0]
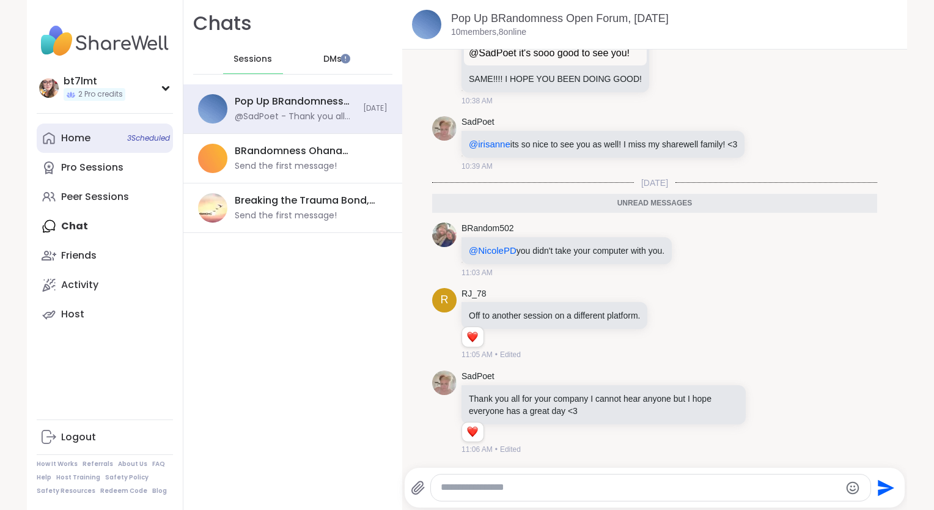
click at [110, 136] on link "Home 3 Scheduled" at bounding box center [105, 137] width 136 height 29
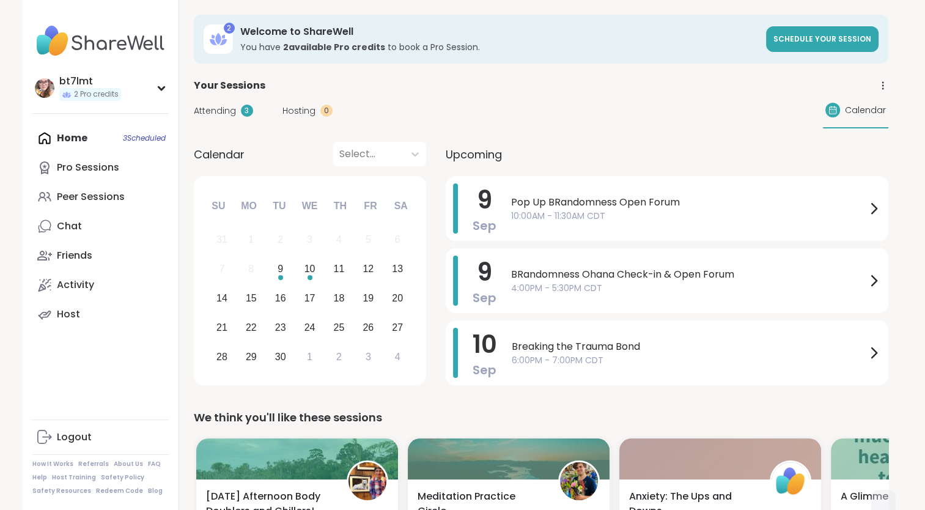
click at [112, 228] on link "Chat" at bounding box center [100, 225] width 136 height 29
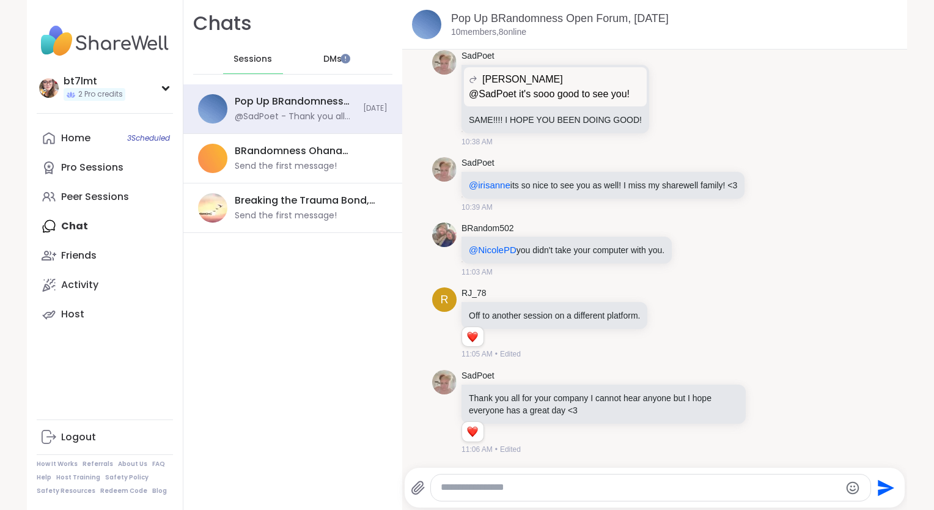
click at [323, 53] on span "DMs" at bounding box center [332, 59] width 18 height 12
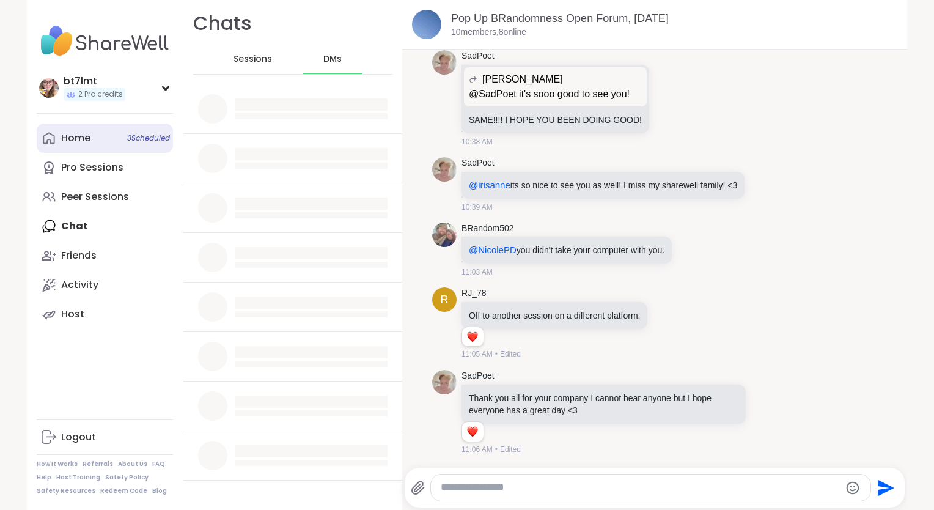
click at [92, 143] on link "Home 3 Scheduled" at bounding box center [105, 137] width 136 height 29
